Goal: Transaction & Acquisition: Purchase product/service

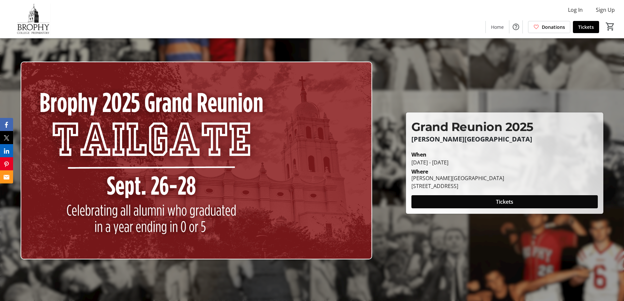
click at [447, 200] on span at bounding box center [505, 202] width 186 height 16
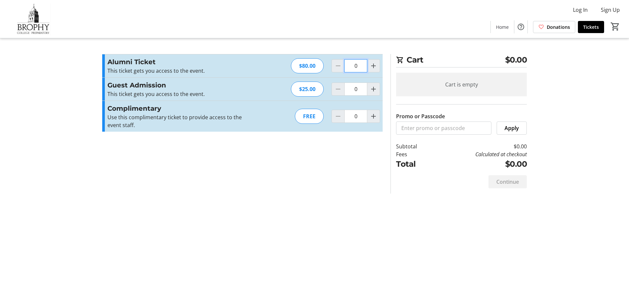
click at [359, 67] on input "0" at bounding box center [355, 65] width 23 height 13
click at [369, 65] on span "Increment by one" at bounding box center [373, 66] width 12 height 12
type input "1"
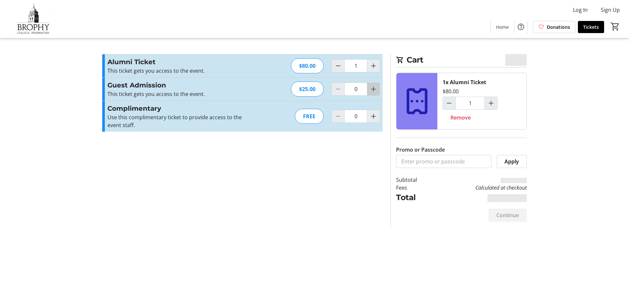
click at [371, 92] on mat-icon "Increment by one" at bounding box center [374, 89] width 8 height 8
type input "1"
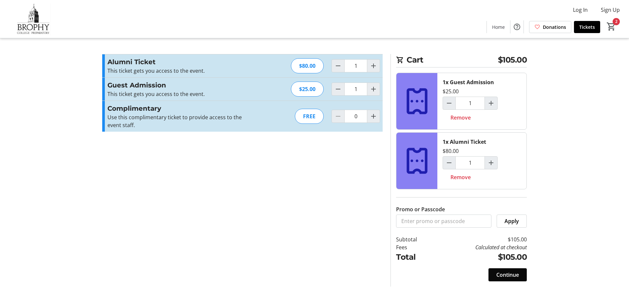
click at [510, 274] on span "Continue" at bounding box center [507, 275] width 23 height 8
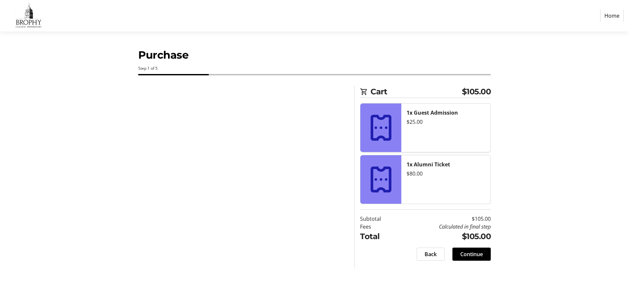
select select "US"
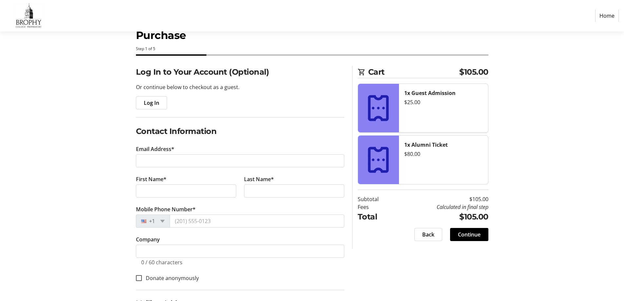
scroll to position [19, 0]
click at [466, 237] on span "Continue" at bounding box center [469, 235] width 23 height 8
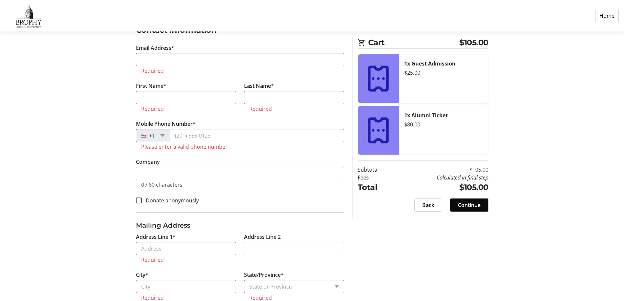
scroll to position [123, 0]
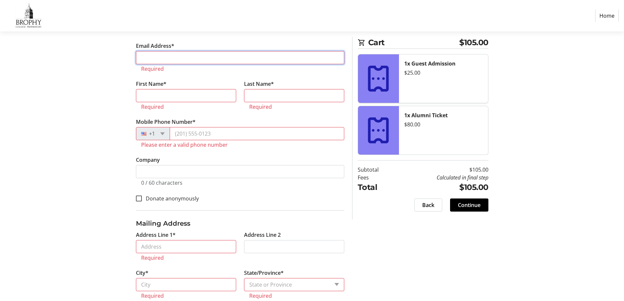
click at [174, 55] on input "Email Address*" at bounding box center [240, 57] width 208 height 13
type input "[EMAIL_ADDRESS][DOMAIN_NAME]"
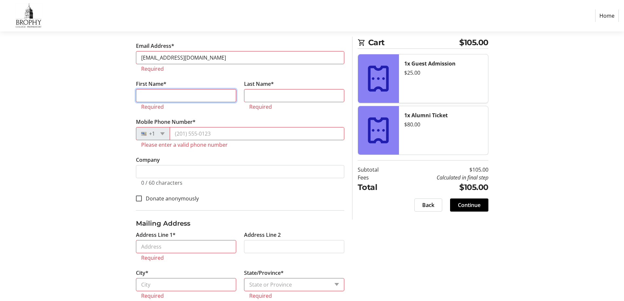
type input "[PERSON_NAME]"
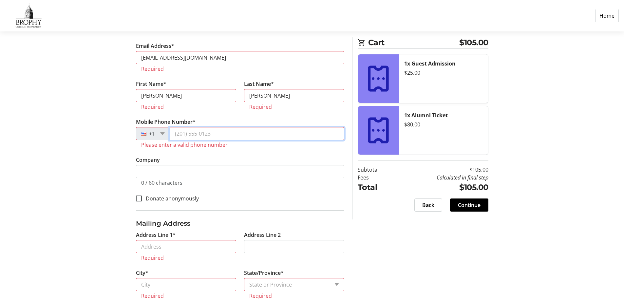
type input "[PHONE_NUMBER]"
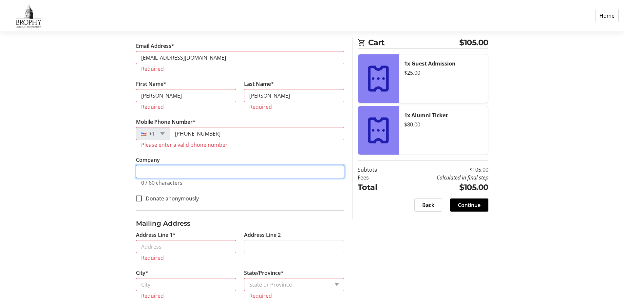
type input "[PERSON_NAME][GEOGRAPHIC_DATA]"
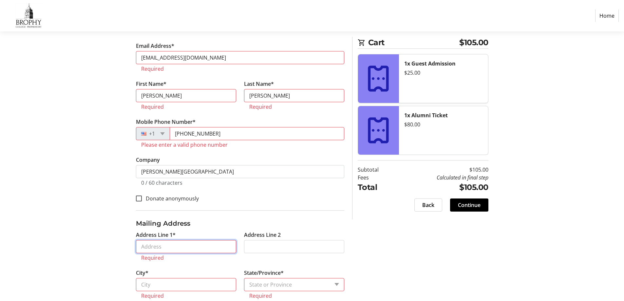
type input "[STREET_ADDRESS]"
type input "Phoenix"
select select "AZ"
type input "85012"
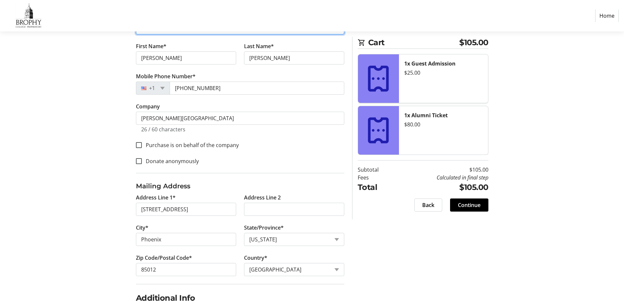
scroll to position [207, 0]
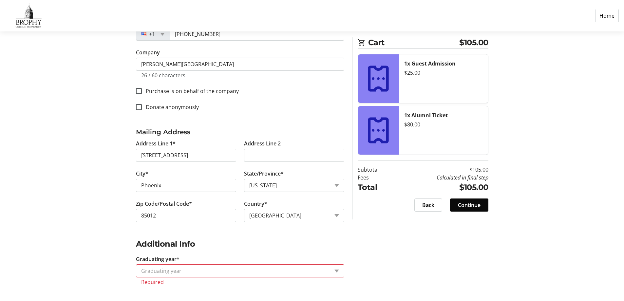
click at [478, 204] on span "Continue" at bounding box center [469, 205] width 23 height 8
click at [273, 271] on input "Graduating year*" at bounding box center [235, 271] width 188 height 8
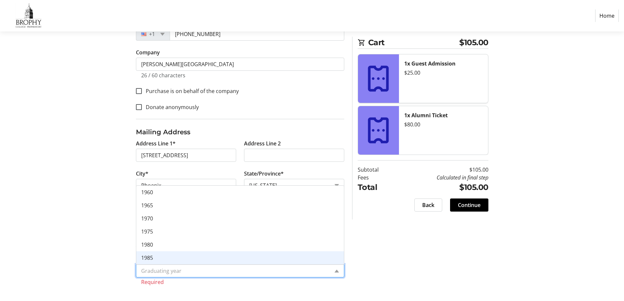
click at [269, 251] on div "1985" at bounding box center [240, 257] width 208 height 13
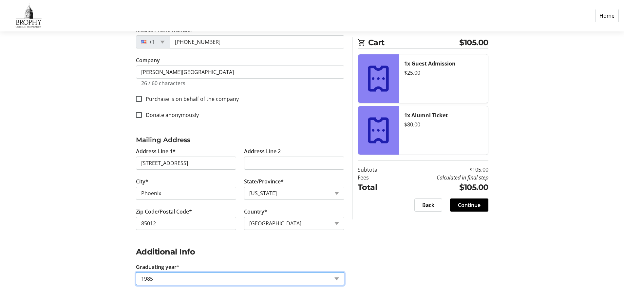
click at [472, 205] on span "Continue" at bounding box center [469, 205] width 23 height 8
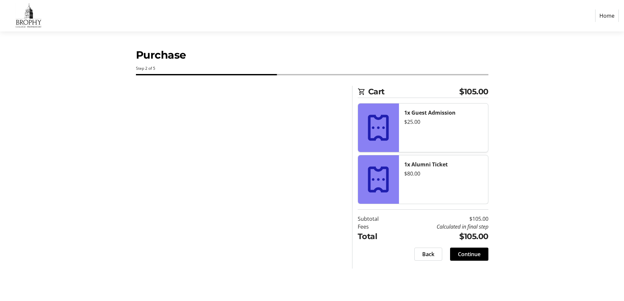
scroll to position [0, 0]
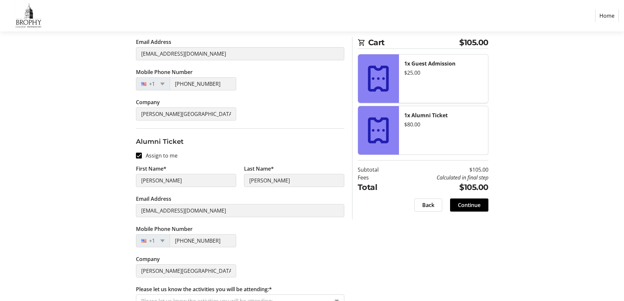
scroll to position [162, 0]
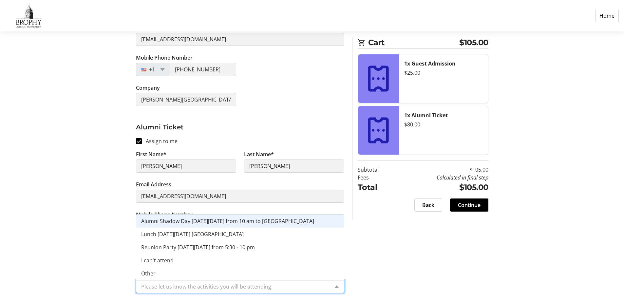
click at [336, 285] on div "Please let us know the activities you will be attending:" at bounding box center [240, 286] width 208 height 13
click at [258, 223] on span "Alumni Shadow Day [DATE][DATE] from 10 am to [GEOGRAPHIC_DATA]" at bounding box center [227, 221] width 173 height 7
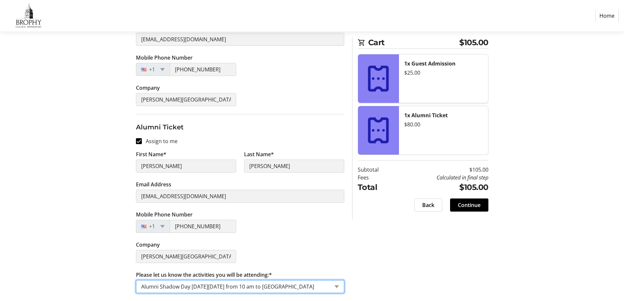
click at [337, 290] on div "Please let us know the activities you will be attending: × Alumni Shadow Day [D…" at bounding box center [240, 286] width 208 height 13
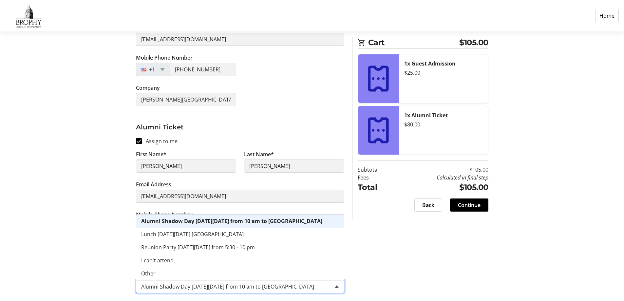
click at [337, 286] on span at bounding box center [337, 286] width 5 height 3
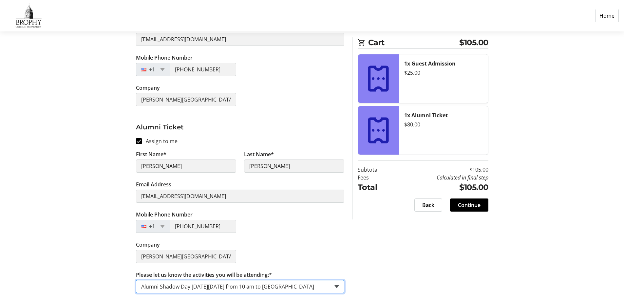
click at [337, 286] on span at bounding box center [337, 286] width 5 height 3
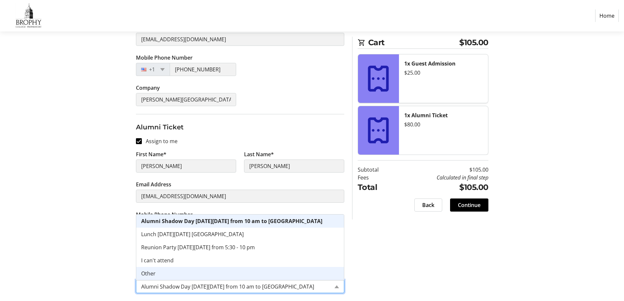
click at [334, 273] on div "Other" at bounding box center [240, 273] width 208 height 13
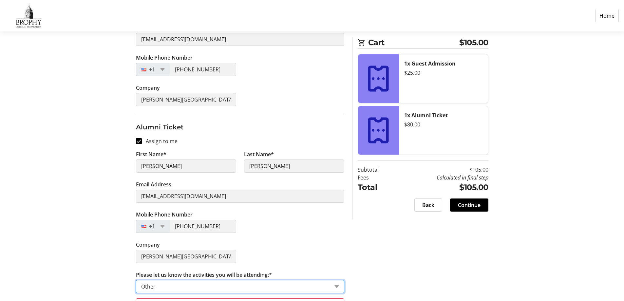
scroll to position [188, 0]
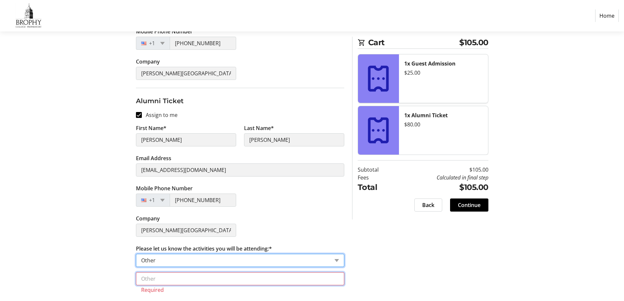
click at [332, 282] on input "text" at bounding box center [240, 278] width 208 height 13
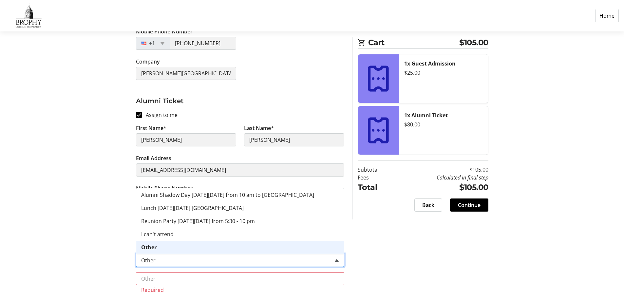
click at [335, 260] on div "Please let us know the activities you will be attending: × Other" at bounding box center [240, 260] width 208 height 13
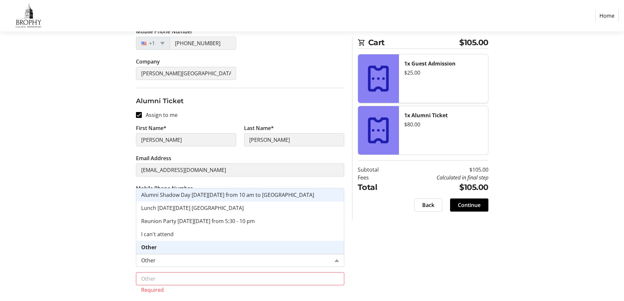
click at [376, 234] on div "Assign Tickets Enter details for each attendee so that they receive their ticke…" at bounding box center [312, 99] width 433 height 403
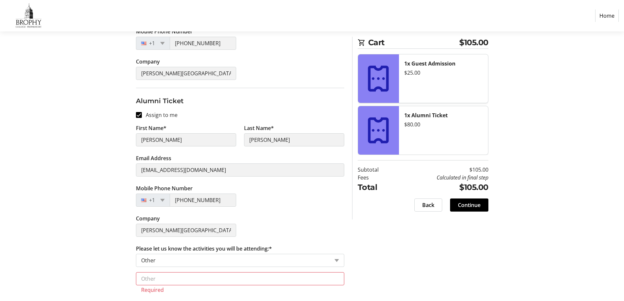
click at [400, 252] on div "Assign Tickets Enter details for each attendee so that they receive their ticke…" at bounding box center [312, 99] width 433 height 403
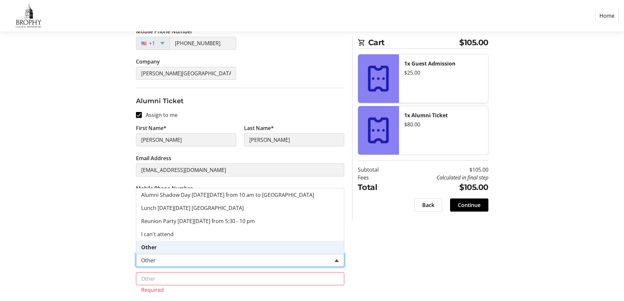
click at [336, 261] on span at bounding box center [337, 260] width 5 height 3
click at [392, 259] on div "Assign Tickets Enter details for each attendee so that they receive their ticke…" at bounding box center [312, 99] width 433 height 403
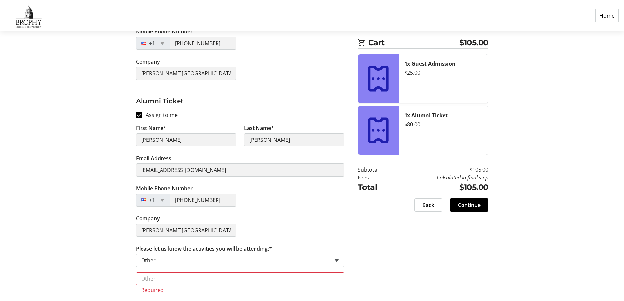
click at [335, 259] on div "Please let us know the activities you will be attending: × Other" at bounding box center [240, 260] width 208 height 13
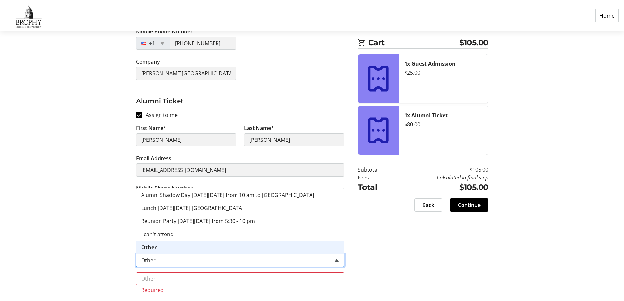
click at [335, 259] on div "Please let us know the activities you will be attending: × Other" at bounding box center [240, 260] width 208 height 13
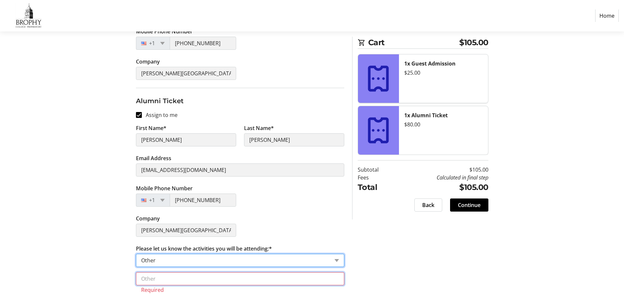
click at [327, 281] on input "text" at bounding box center [240, 278] width 208 height 13
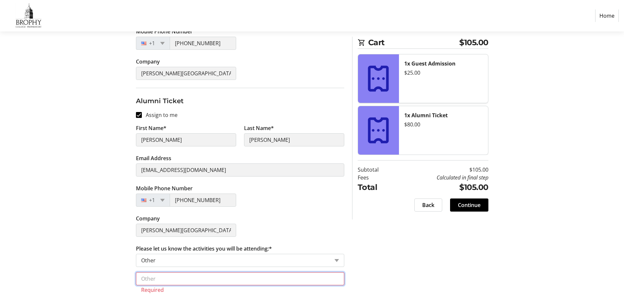
type input "all activities"
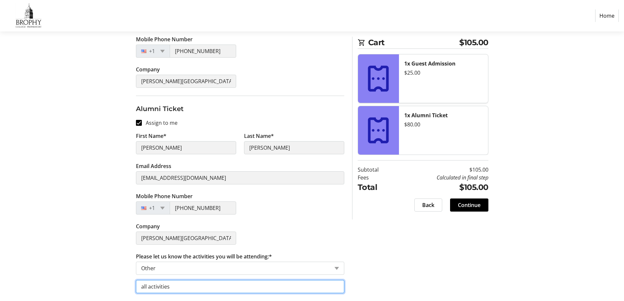
scroll to position [180, 0]
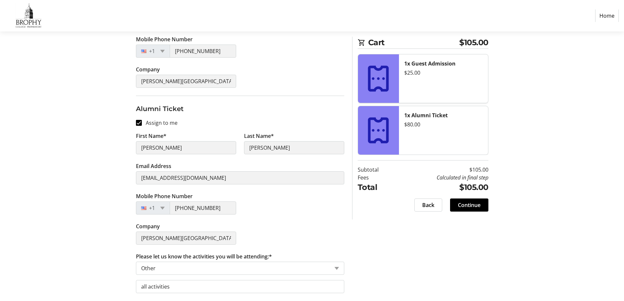
click at [461, 205] on span "Continue" at bounding box center [469, 205] width 23 height 8
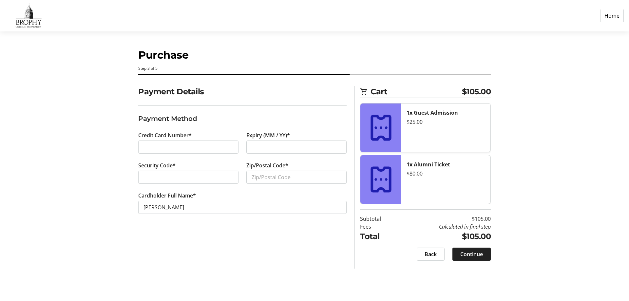
click at [479, 256] on span "Continue" at bounding box center [471, 254] width 23 height 8
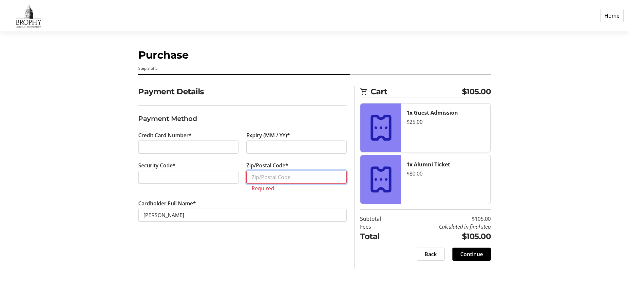
click at [296, 177] on input "Zip/Postal Code*" at bounding box center [296, 177] width 100 height 13
type input "85041"
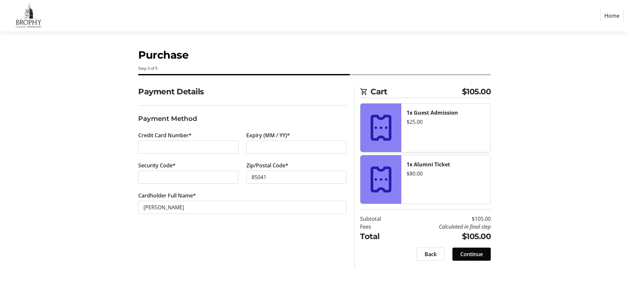
click at [466, 251] on span "Continue" at bounding box center [471, 254] width 23 height 8
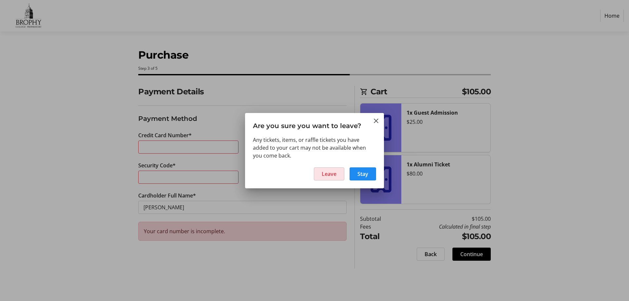
click at [324, 174] on span "Leave" at bounding box center [329, 174] width 15 height 8
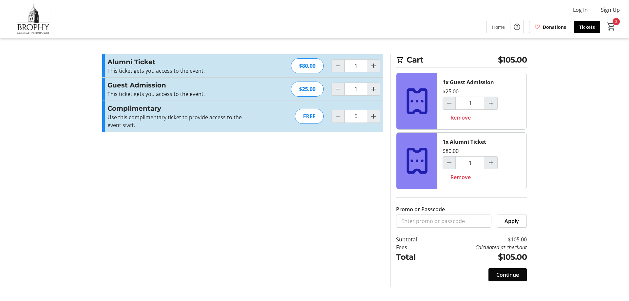
click at [519, 277] on span "Continue" at bounding box center [507, 275] width 23 height 8
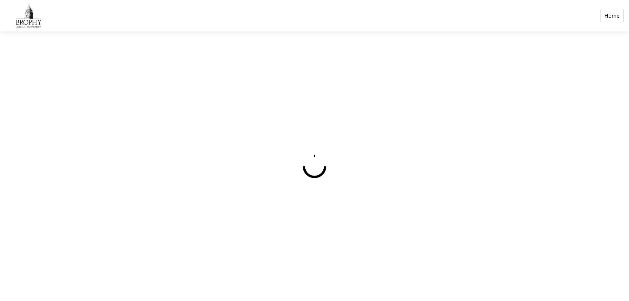
select select "US"
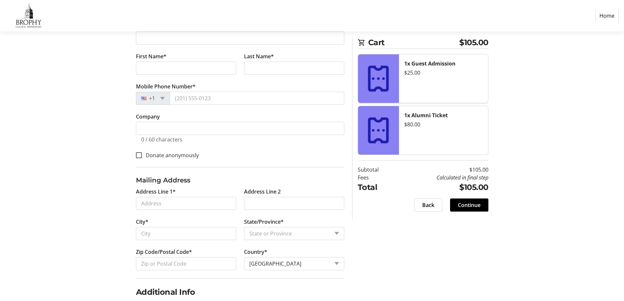
scroll to position [183, 0]
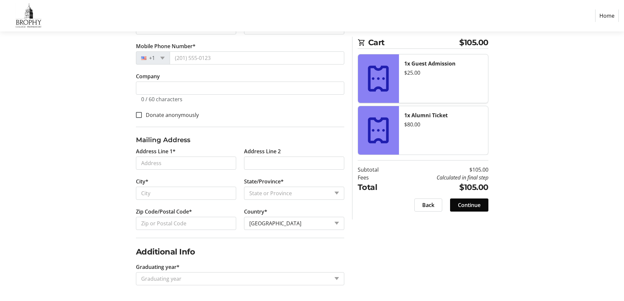
click at [474, 201] on span "Continue" at bounding box center [469, 205] width 23 height 8
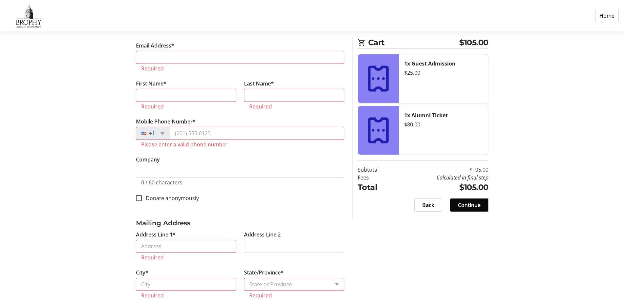
scroll to position [123, 0]
click at [175, 54] on input "Email Address*" at bounding box center [240, 57] width 208 height 13
type input "[EMAIL_ADDRESS][DOMAIN_NAME]"
type input "[PERSON_NAME]"
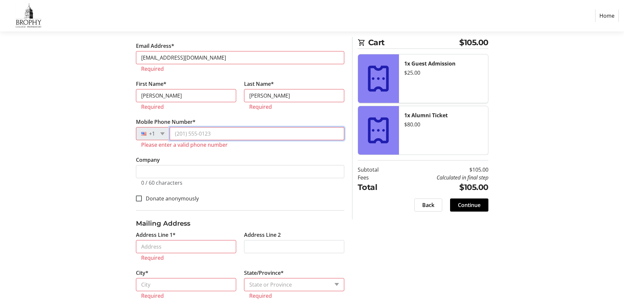
type input "[PHONE_NUMBER]"
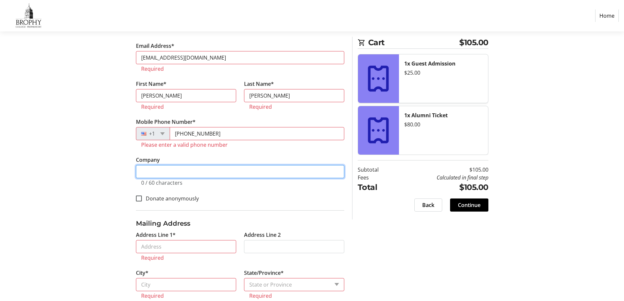
type input "[PERSON_NAME][GEOGRAPHIC_DATA]"
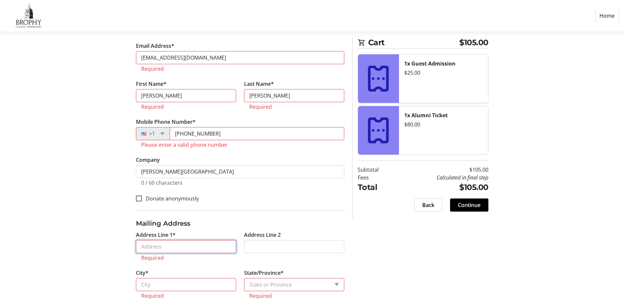
type input "[STREET_ADDRESS]"
type input "Phoenix"
select select "AZ"
type input "85012"
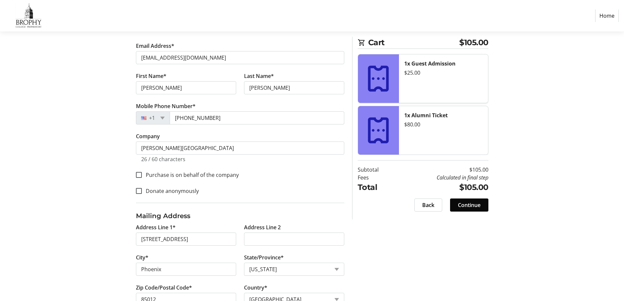
click at [466, 207] on span "Continue" at bounding box center [469, 205] width 23 height 8
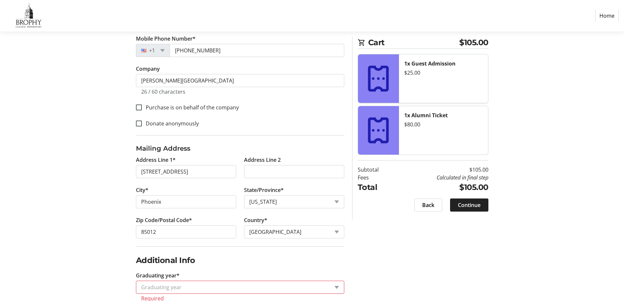
scroll to position [207, 0]
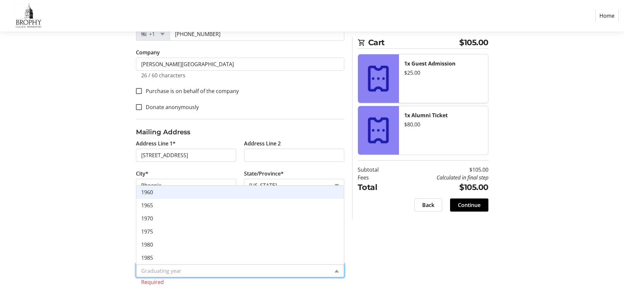
click at [338, 268] on div "Graduating year" at bounding box center [240, 270] width 208 height 13
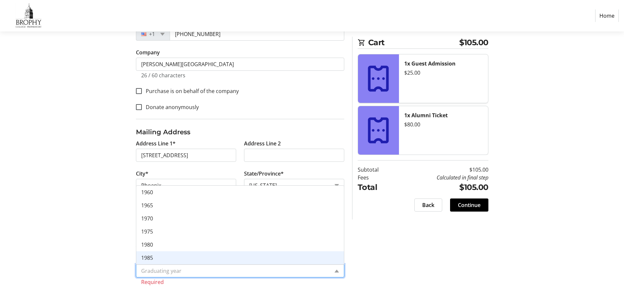
click at [308, 262] on div "1985" at bounding box center [240, 257] width 208 height 13
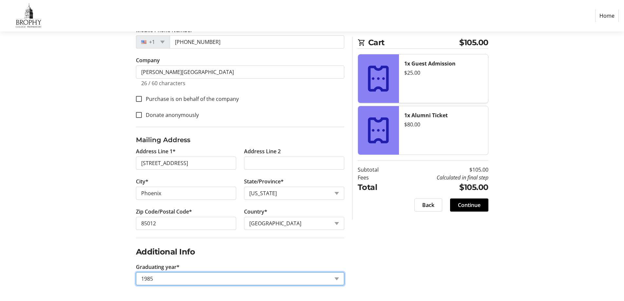
scroll to position [199, 0]
click at [465, 205] on span "Continue" at bounding box center [469, 205] width 23 height 8
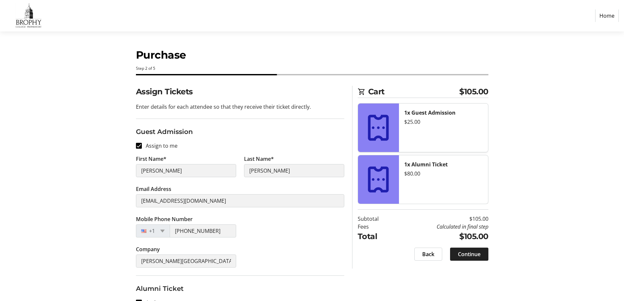
click at [482, 250] on span at bounding box center [469, 254] width 38 height 16
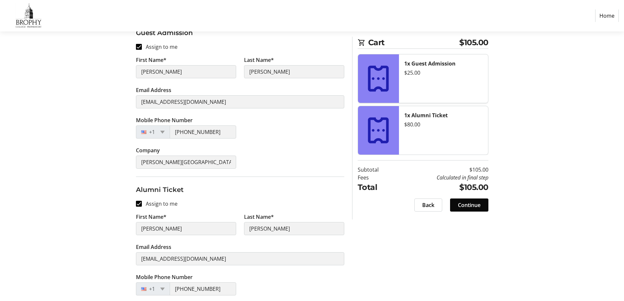
scroll to position [162, 0]
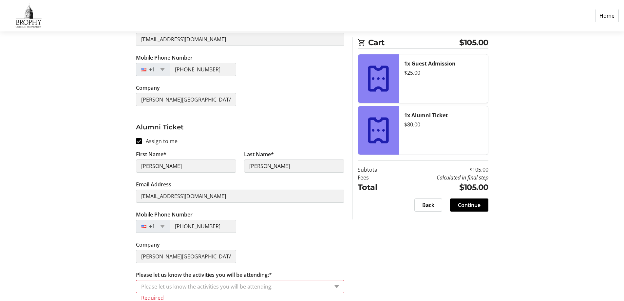
click at [271, 284] on input "Please let us know the activities you will be attending:*" at bounding box center [235, 287] width 188 height 8
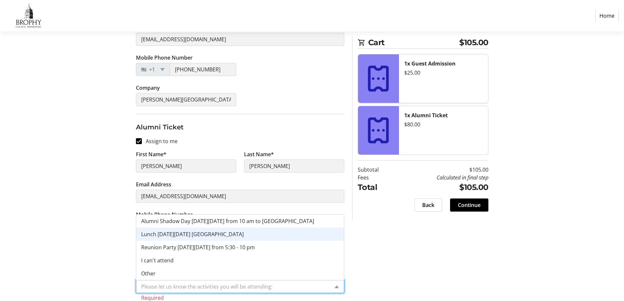
click at [229, 241] on div "Lunch [DATE][DATE] [GEOGRAPHIC_DATA]" at bounding box center [240, 234] width 208 height 13
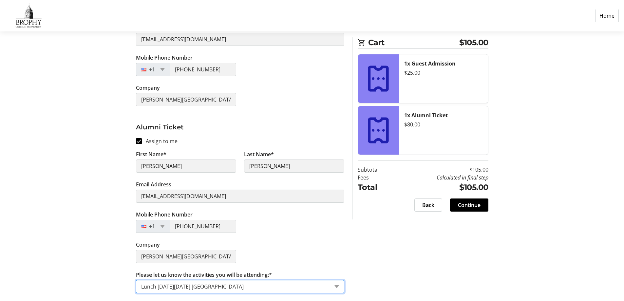
click at [468, 207] on span "Continue" at bounding box center [469, 205] width 23 height 8
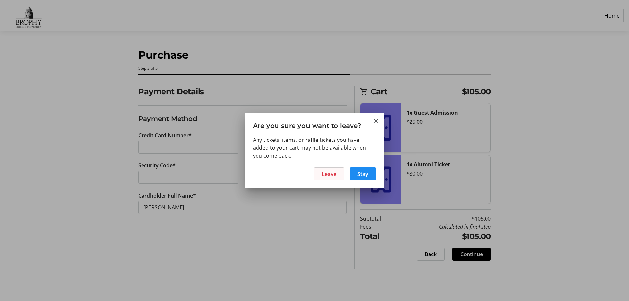
click at [328, 174] on span "Leave" at bounding box center [329, 174] width 15 height 8
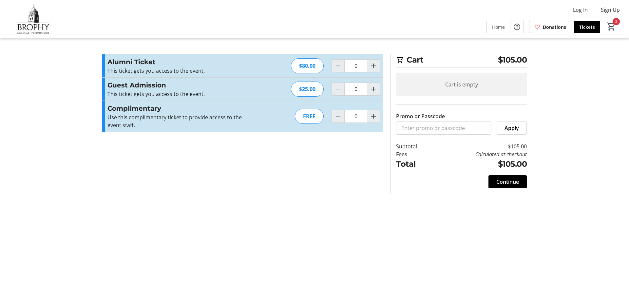
type input "1"
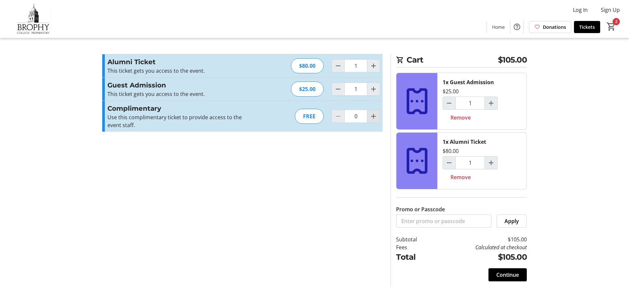
click at [375, 116] on mat-icon "Increment by one" at bounding box center [374, 116] width 8 height 8
click at [375, 117] on mat-icon "Increment by one" at bounding box center [374, 116] width 8 height 8
type input "2"
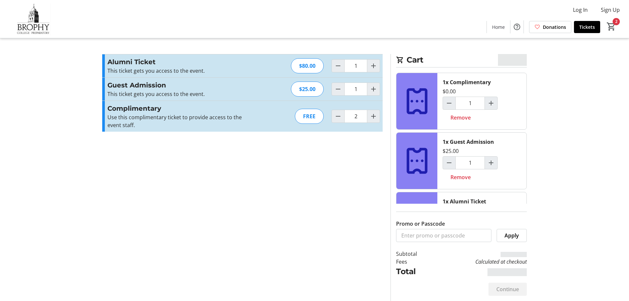
type input "2"
